Goal: Task Accomplishment & Management: Complete application form

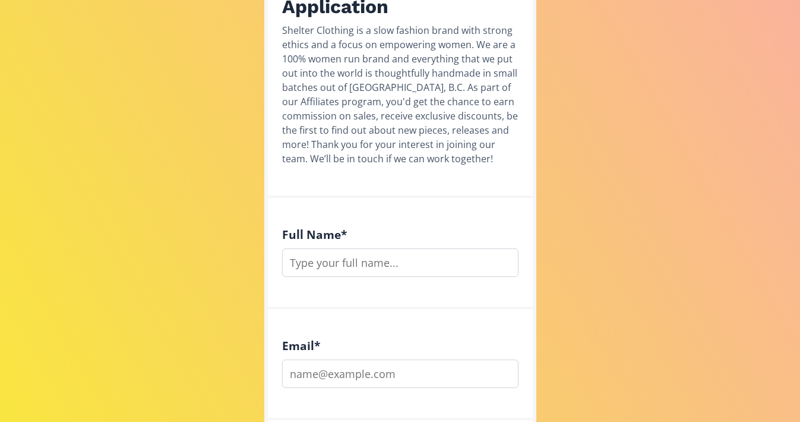
scroll to position [250, 0]
click at [392, 264] on input "text" at bounding box center [400, 262] width 237 height 29
type input "[PERSON_NAME]"
click at [396, 373] on input "[EMAIL_ADDRESS][DOMAIN_NAME]" at bounding box center [400, 373] width 237 height 29
type input "[EMAIL_ADDRESS][DOMAIN_NAME]"
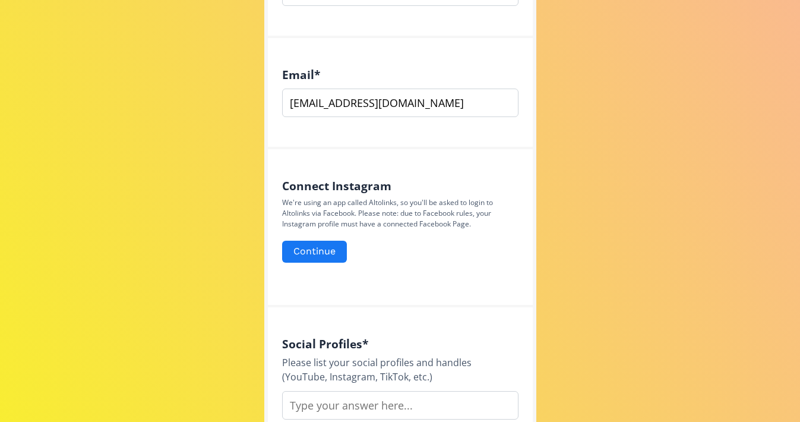
scroll to position [531, 0]
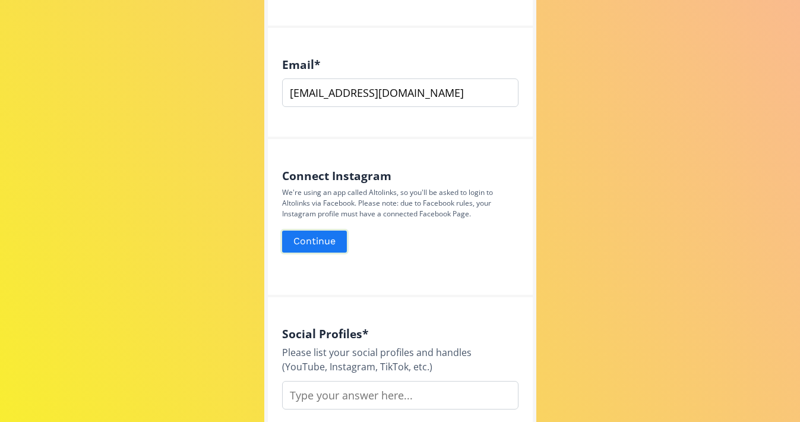
click at [316, 250] on button "Continue" at bounding box center [314, 242] width 68 height 26
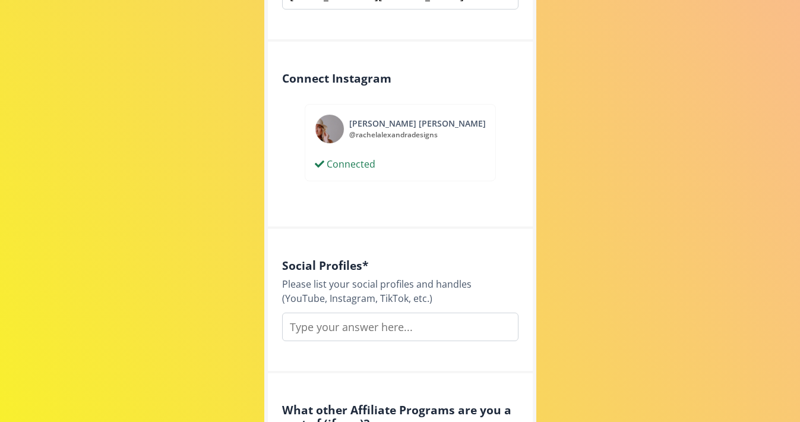
scroll to position [724, 0]
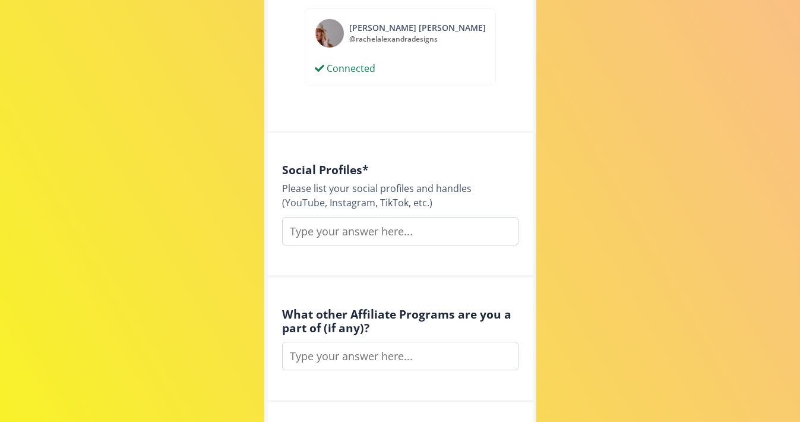
click at [420, 237] on input "text" at bounding box center [400, 231] width 237 height 29
type input "@"
type input "Insta @rachelalexandradesigns Substack @rachelalexandra"
click at [361, 356] on input "text" at bounding box center [400, 356] width 237 height 29
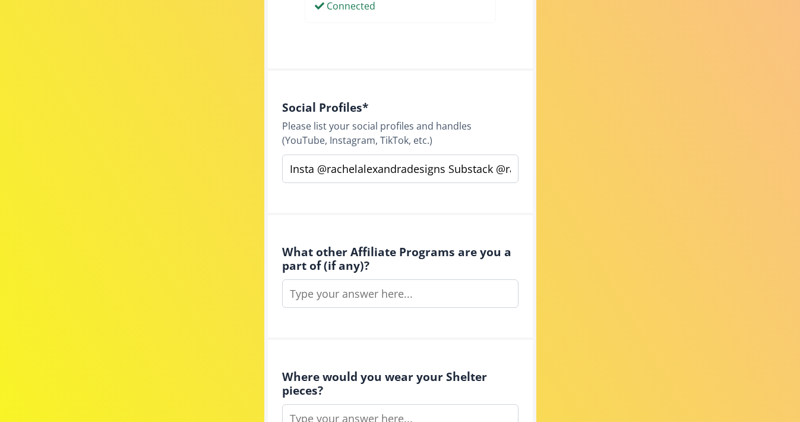
scroll to position [787, 0]
click at [341, 302] on input "text" at bounding box center [400, 293] width 237 height 29
click at [343, 295] on input "text" at bounding box center [400, 293] width 237 height 29
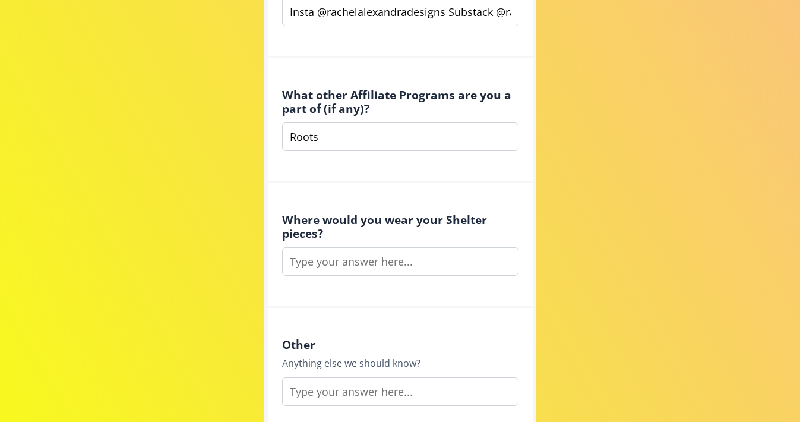
scroll to position [944, 0]
type input "Roots"
click at [374, 266] on input "text" at bounding box center [400, 261] width 237 height 29
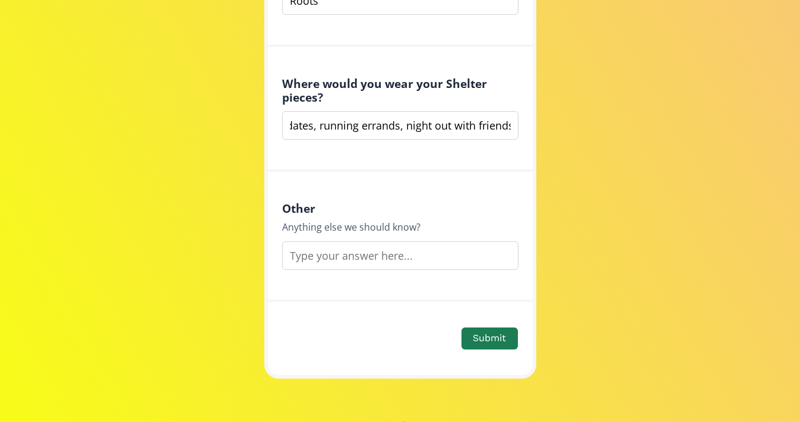
scroll to position [1116, 0]
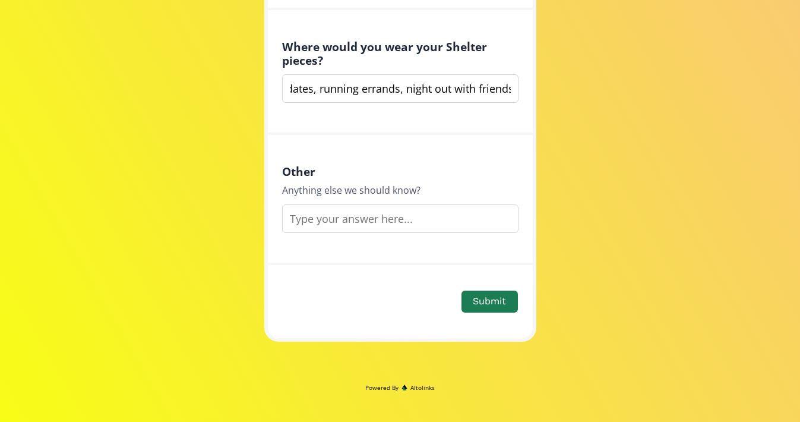
type input "Everywear, office, coffee dates, running errands, night out with friends"
click at [355, 220] on input "text" at bounding box center [400, 218] width 237 height 29
type input "I am also a writer and about love to write a piece about styling your clothing …"
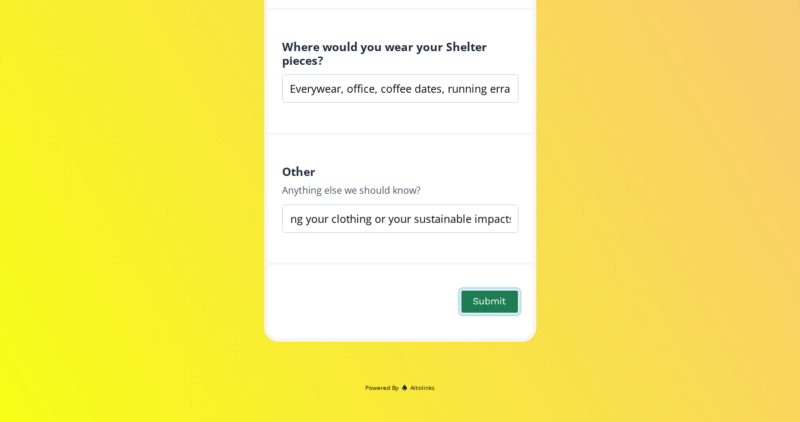
click at [486, 292] on button "Submit" at bounding box center [489, 302] width 59 height 26
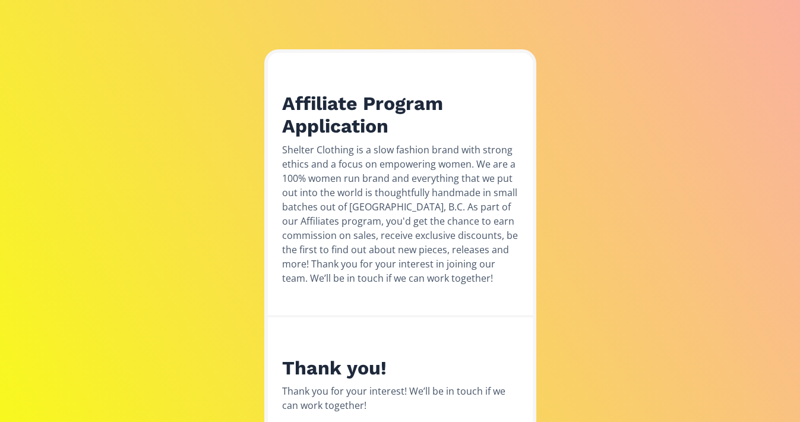
scroll to position [134, 0]
